Goal: Information Seeking & Learning: Understand process/instructions

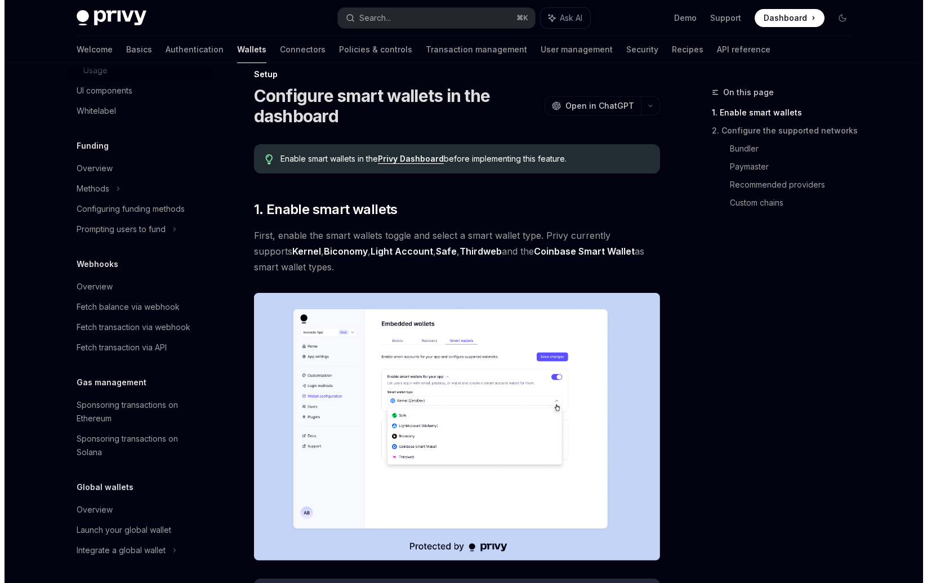
scroll to position [21, 0]
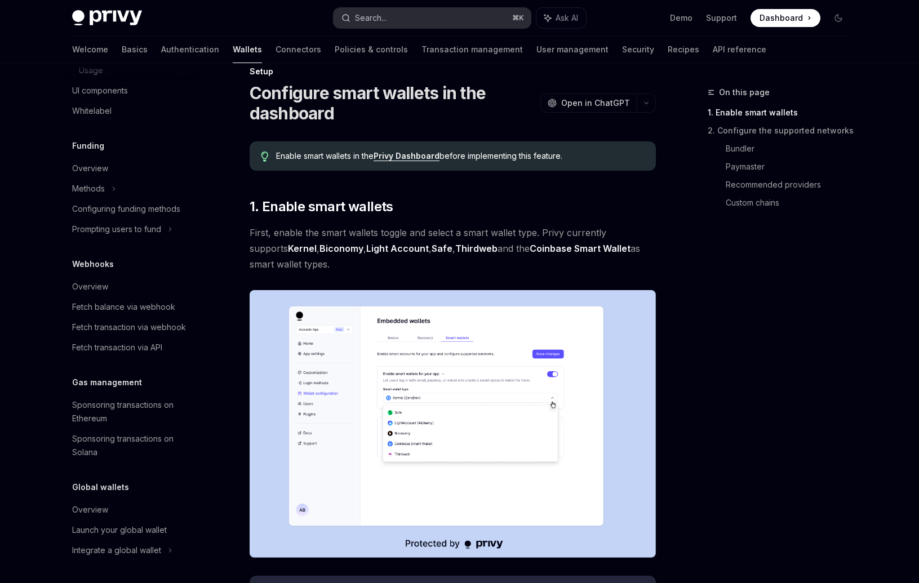
click at [411, 14] on button "Search... ⌘ K" at bounding box center [431, 18] width 197 height 20
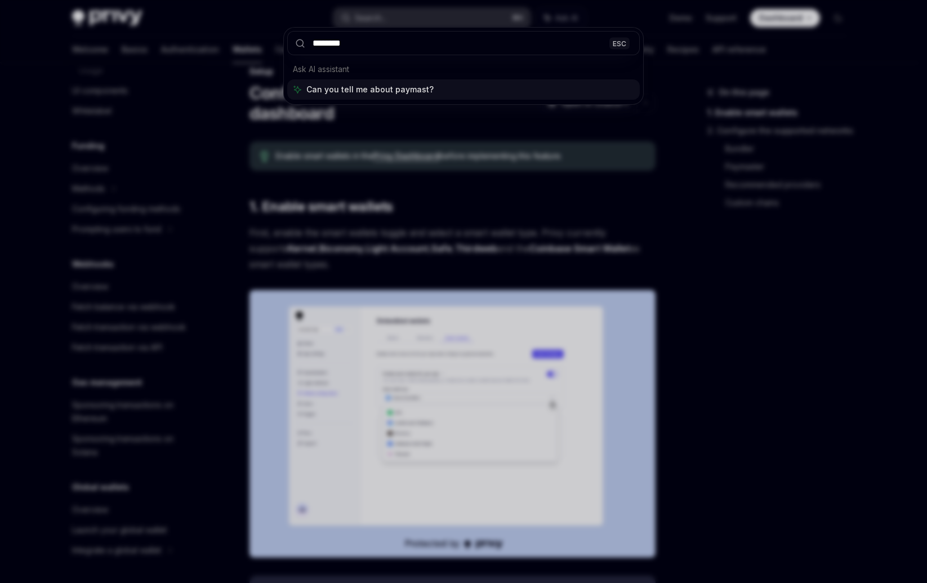
type input "*********"
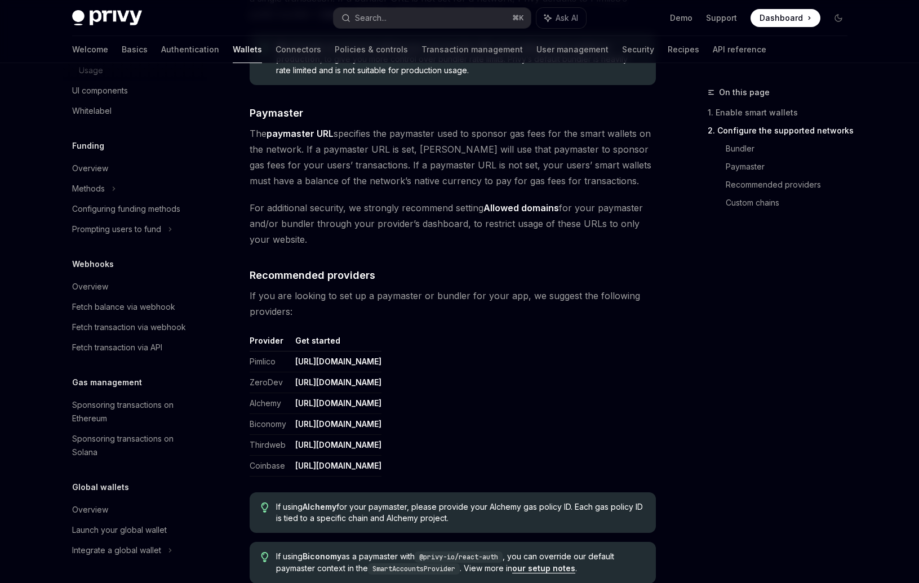
scroll to position [1155, 0]
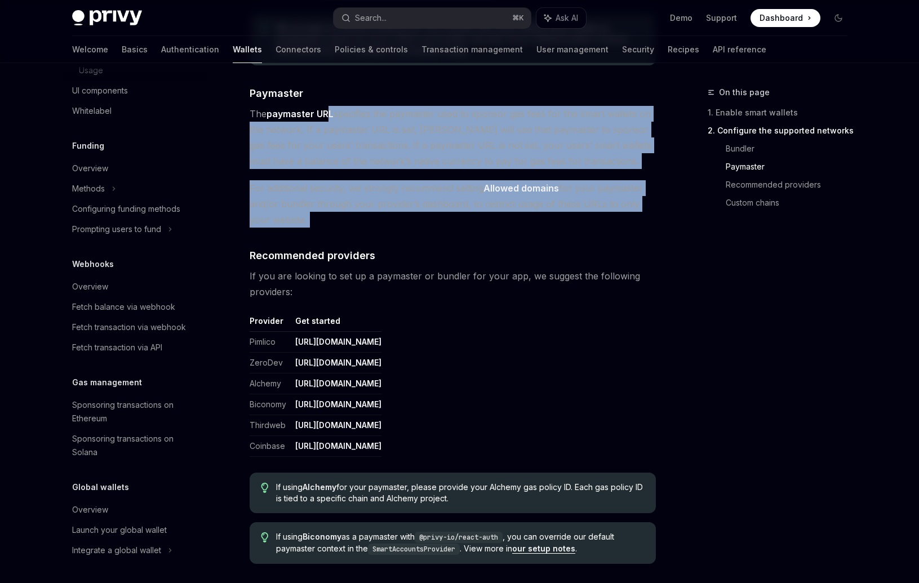
drag, startPoint x: 329, startPoint y: 119, endPoint x: 339, endPoint y: 242, distance: 123.7
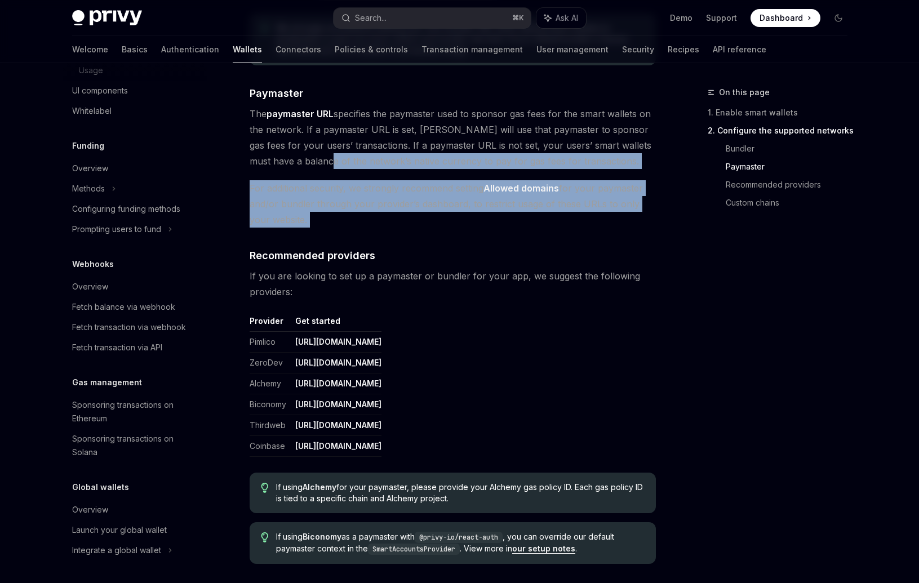
drag, startPoint x: 339, startPoint y: 242, endPoint x: 308, endPoint y: 162, distance: 85.8
click at [308, 162] on span "The paymaster URL specifies the paymaster used to sponsor gas fees for the smar…" at bounding box center [453, 137] width 406 height 63
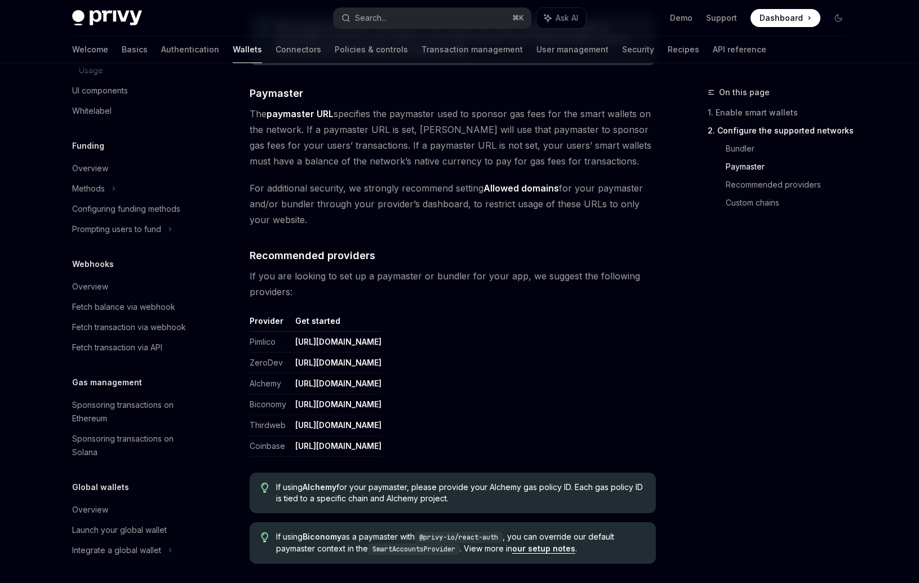
drag, startPoint x: 299, startPoint y: 174, endPoint x: 327, endPoint y: 221, distance: 55.4
click at [327, 221] on span "For additional security, we strongly recommend setting Allowed domains for your…" at bounding box center [453, 203] width 406 height 47
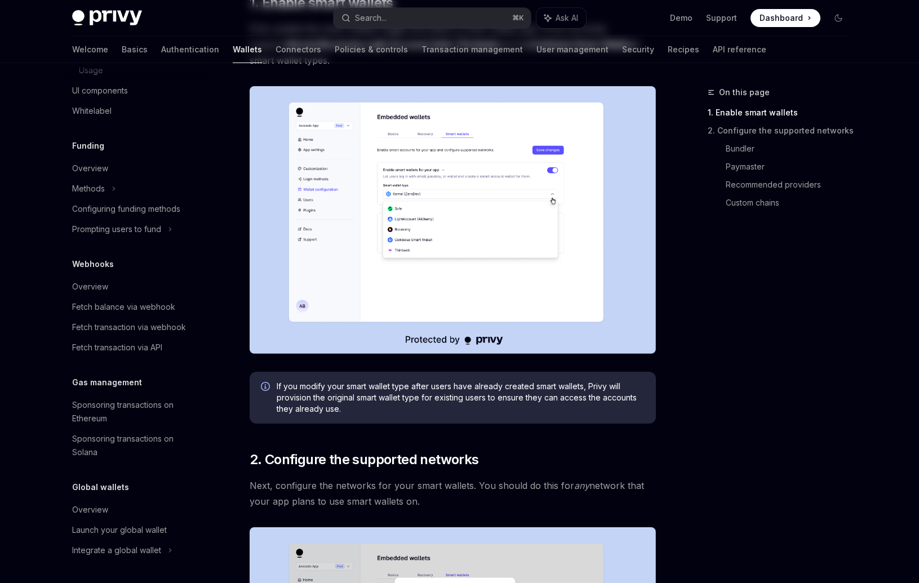
scroll to position [231, 0]
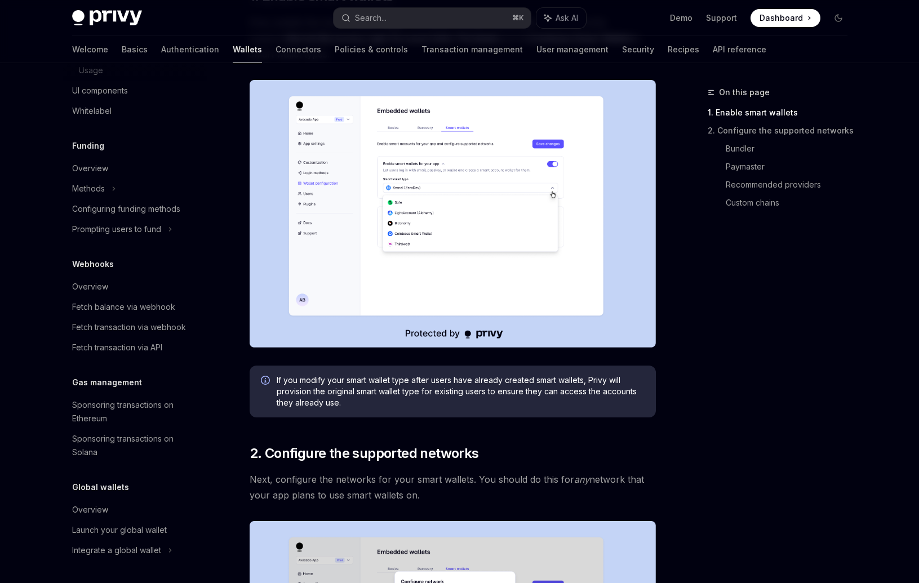
click at [368, 250] on img at bounding box center [453, 214] width 406 height 268
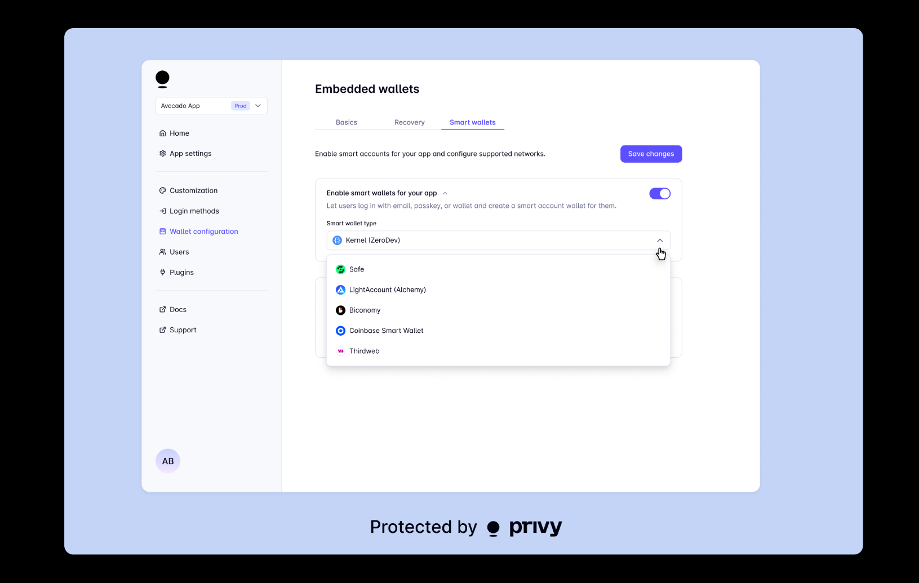
click at [883, 263] on div at bounding box center [459, 291] width 919 height 583
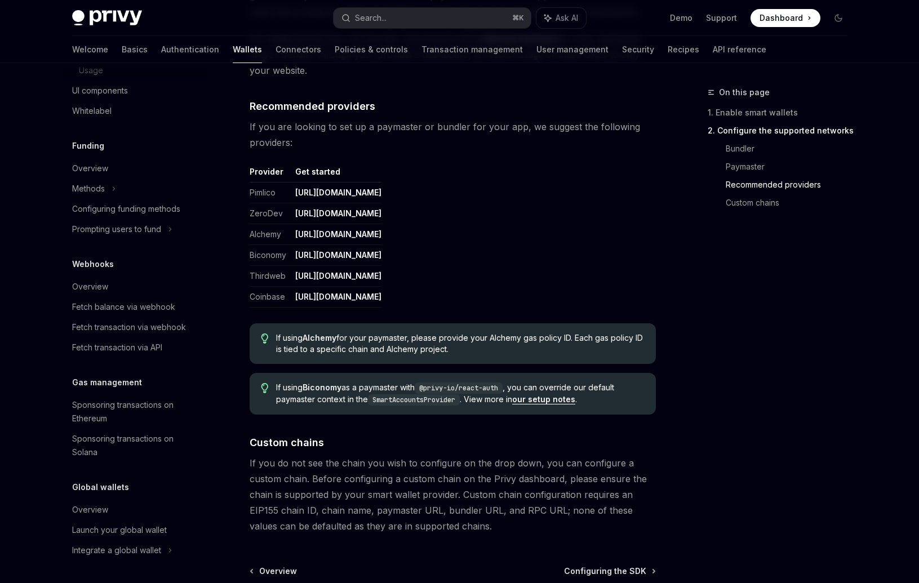
scroll to position [1422, 0]
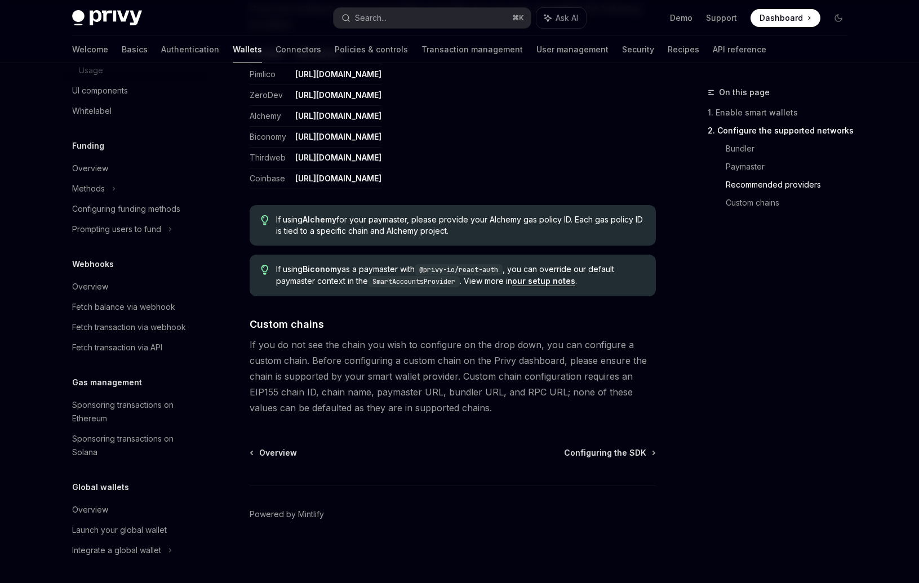
drag, startPoint x: 519, startPoint y: 268, endPoint x: 509, endPoint y: 277, distance: 13.6
click at [509, 277] on span "If using Biconomy as a paymaster with @privy-io/react-auth , you can override o…" at bounding box center [460, 276] width 368 height 24
click at [537, 281] on link "our setup notes" at bounding box center [543, 281] width 63 height 10
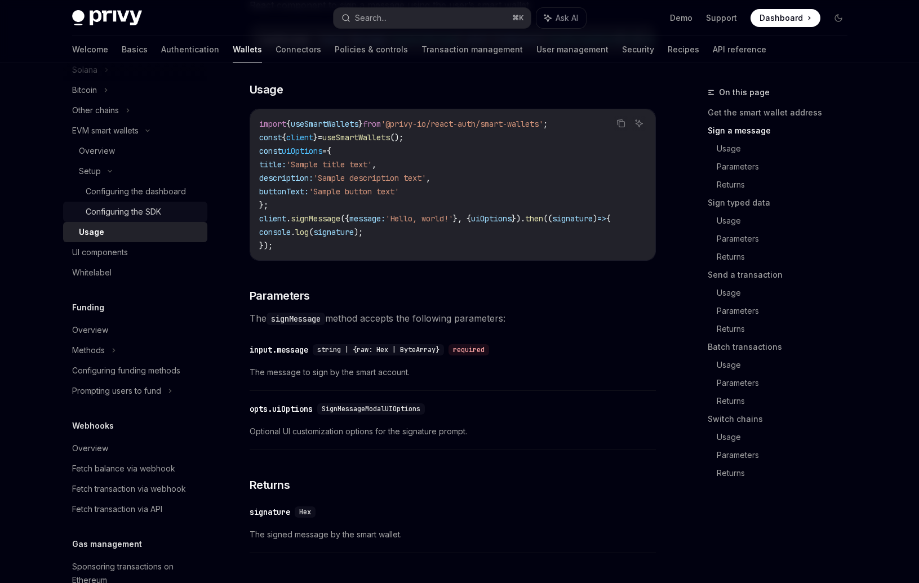
scroll to position [493, 0]
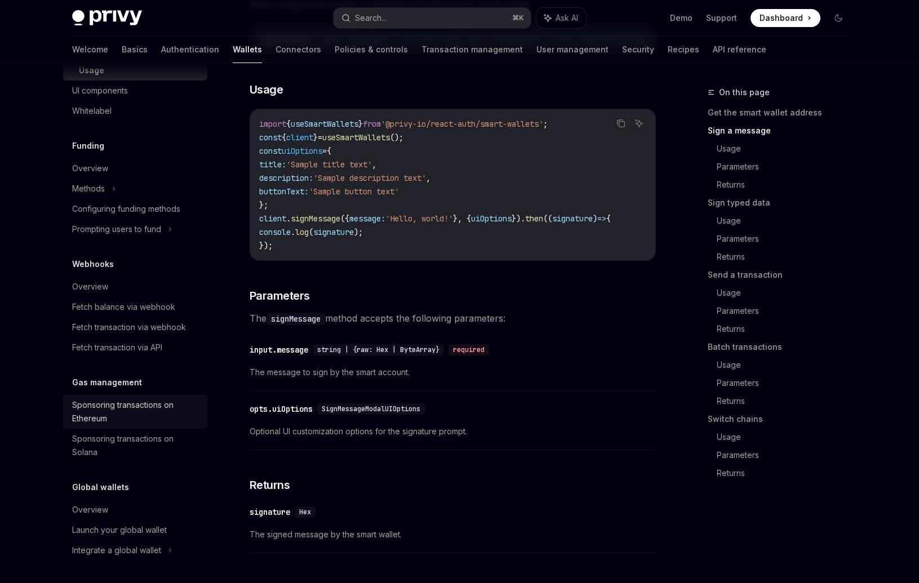
click at [103, 423] on div "Sponsoring transactions on Ethereum" at bounding box center [136, 411] width 128 height 27
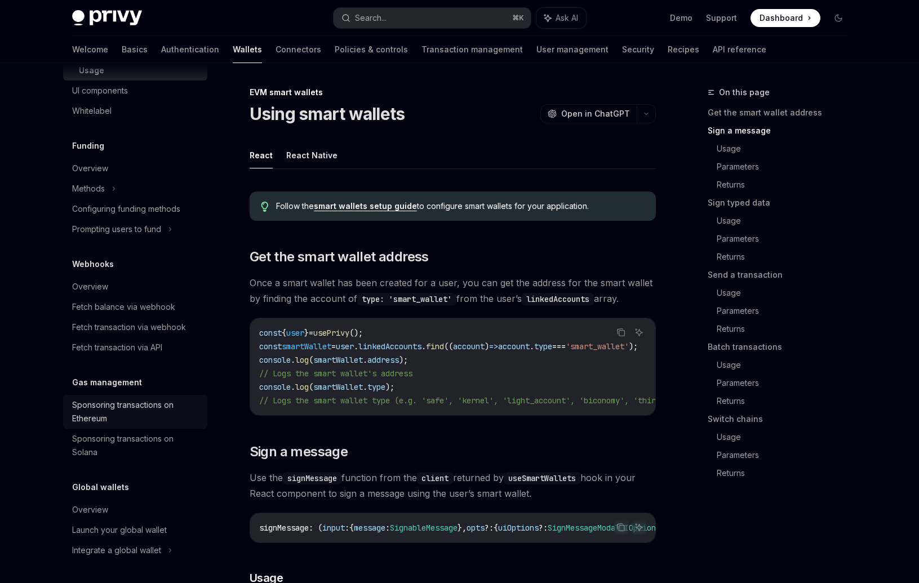
type textarea "*"
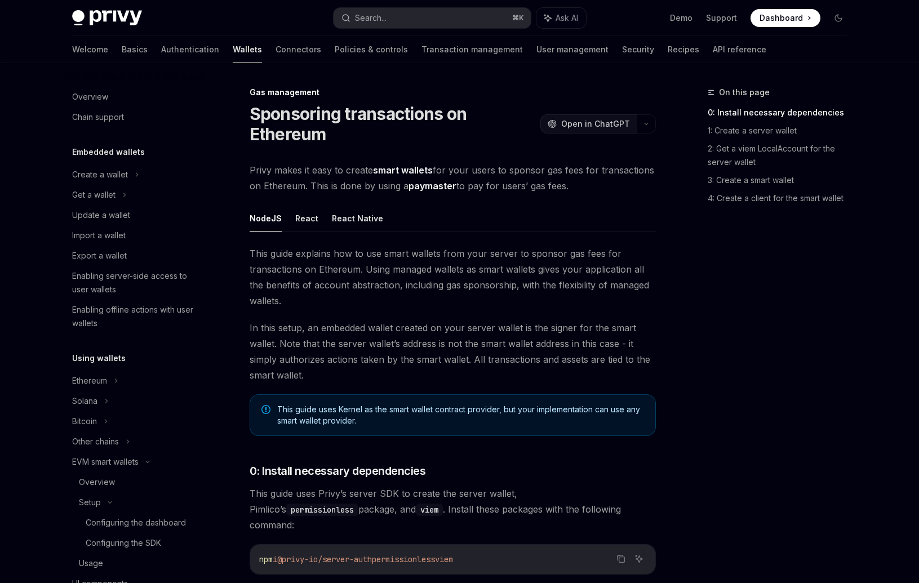
click at [608, 126] on span "Open in ChatGPT" at bounding box center [595, 123] width 69 height 11
